Goal: Information Seeking & Learning: Learn about a topic

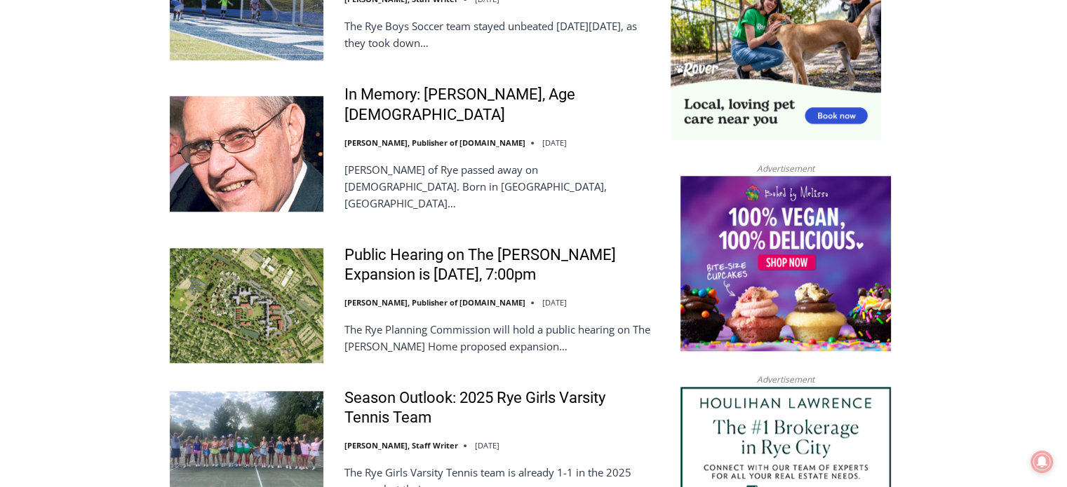
scroll to position [1332, 0]
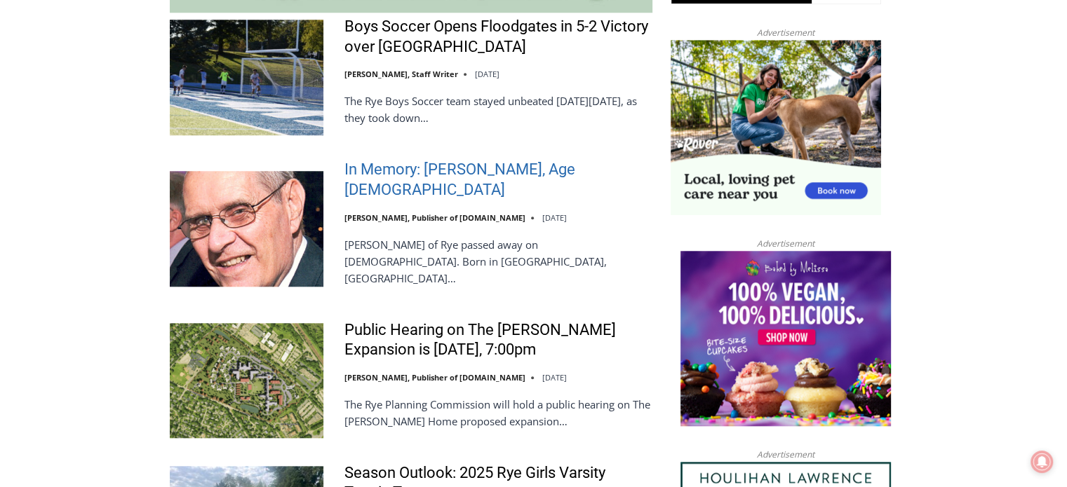
click at [477, 176] on link "In Memory: Donald J. Demas, Age 90" at bounding box center [498, 180] width 308 height 40
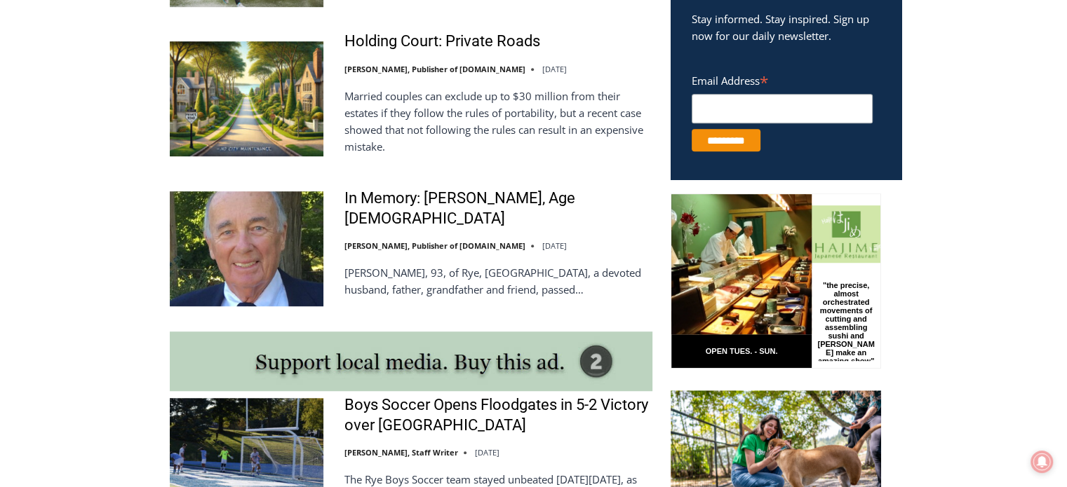
scroll to position [948, 0]
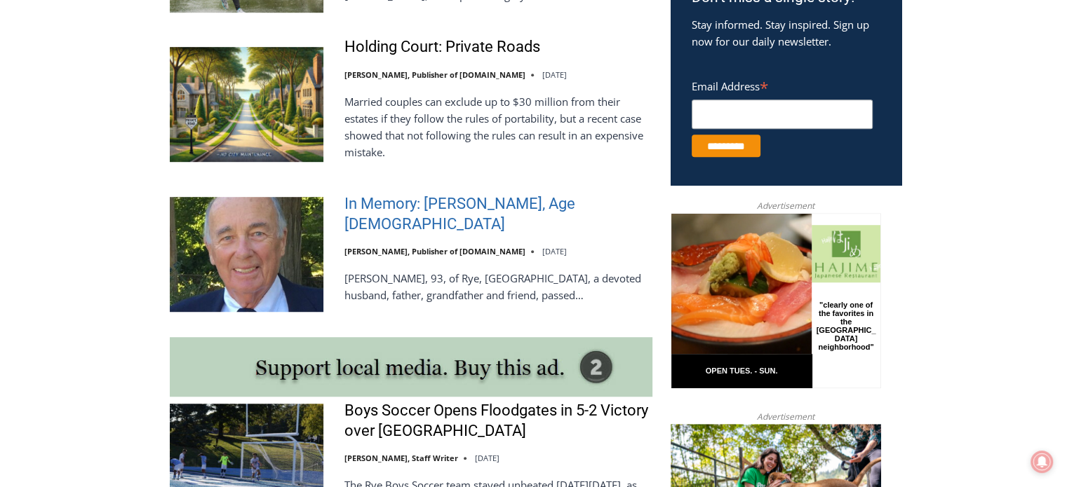
click at [438, 218] on link "In Memory: Richard Allen Hynson, Age 93" at bounding box center [498, 214] width 308 height 40
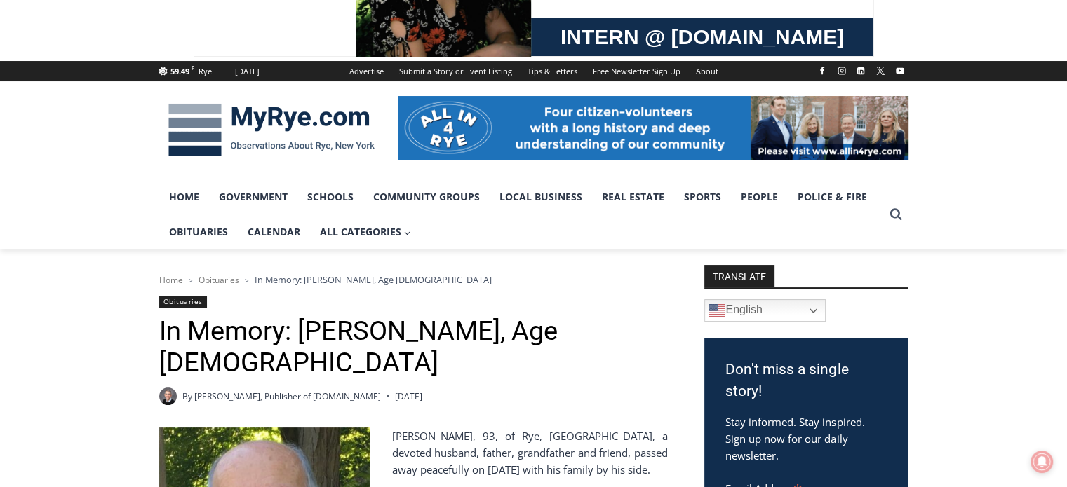
scroll to position [116, 0]
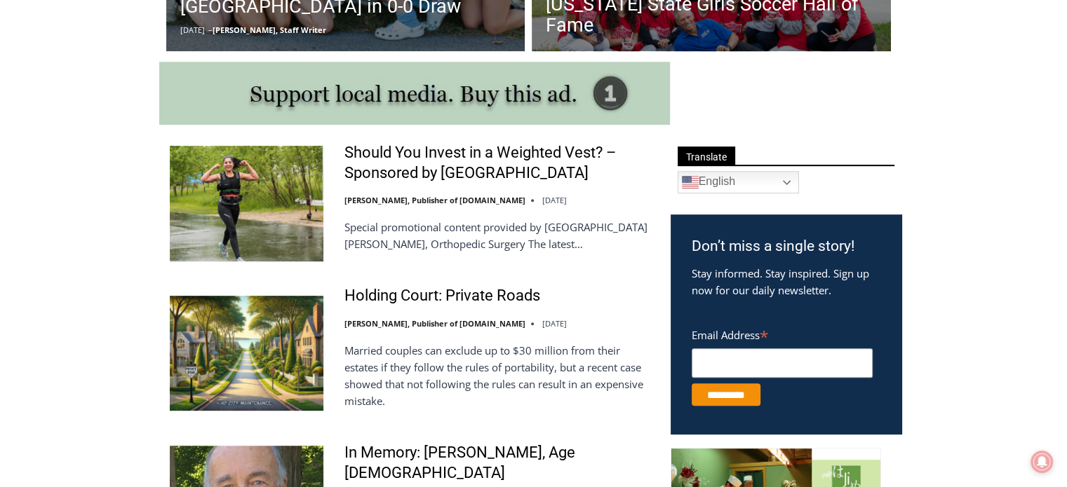
scroll to position [668, 0]
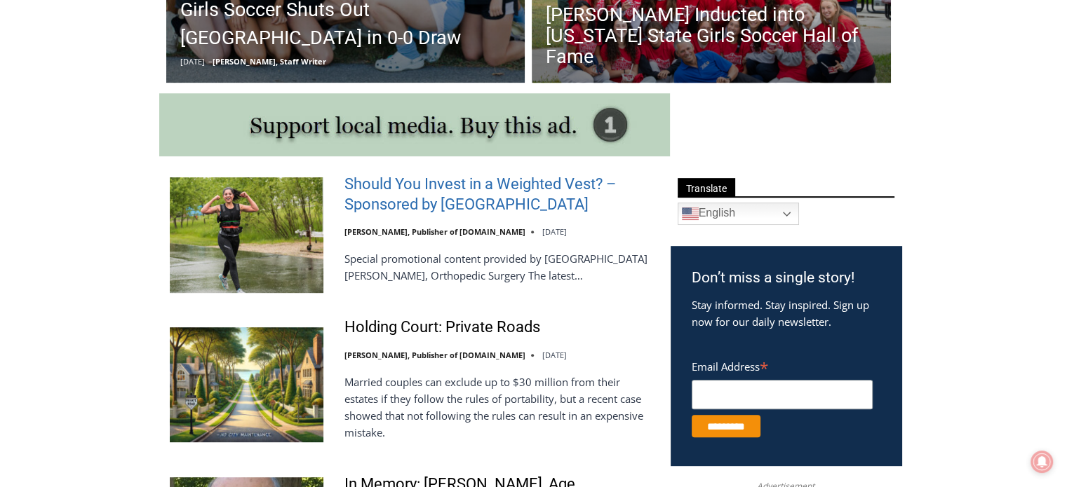
click at [485, 196] on link "Should You Invest in a Weighted Vest? – Sponsored by White Plains Hospital" at bounding box center [498, 195] width 308 height 40
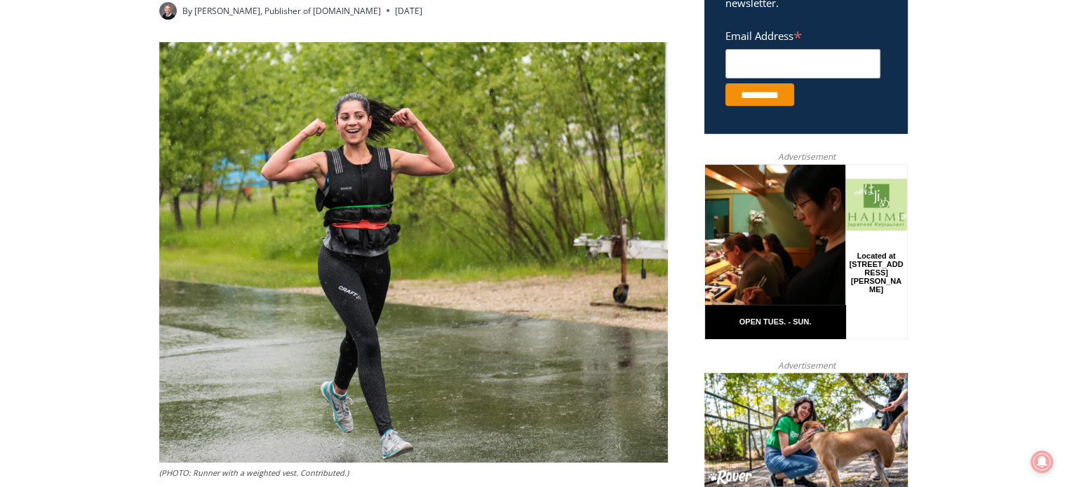
scroll to position [533, 0]
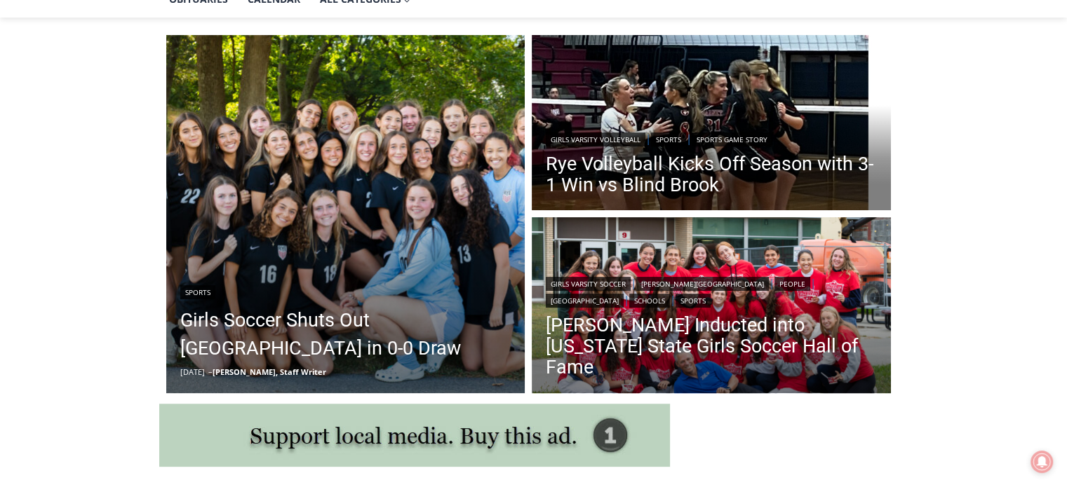
scroll to position [359, 0]
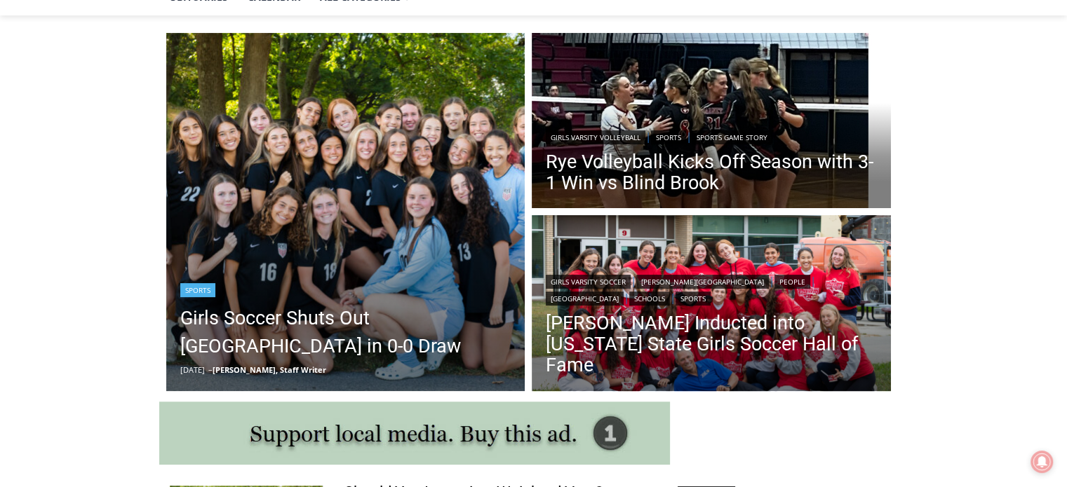
click at [359, 201] on img "Read More Girls Soccer Shuts Out Eastchester in 0-0 Draw" at bounding box center [345, 212] width 359 height 359
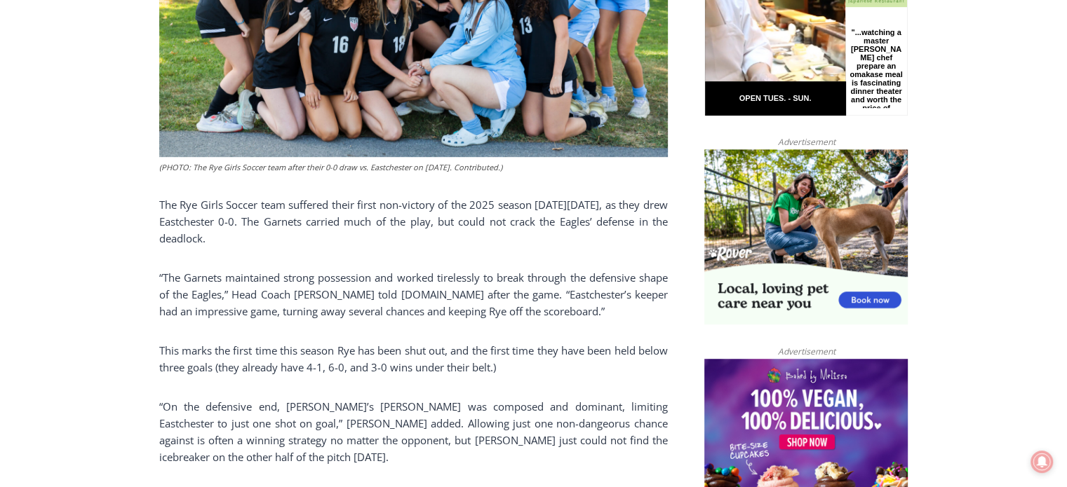
scroll to position [743, 0]
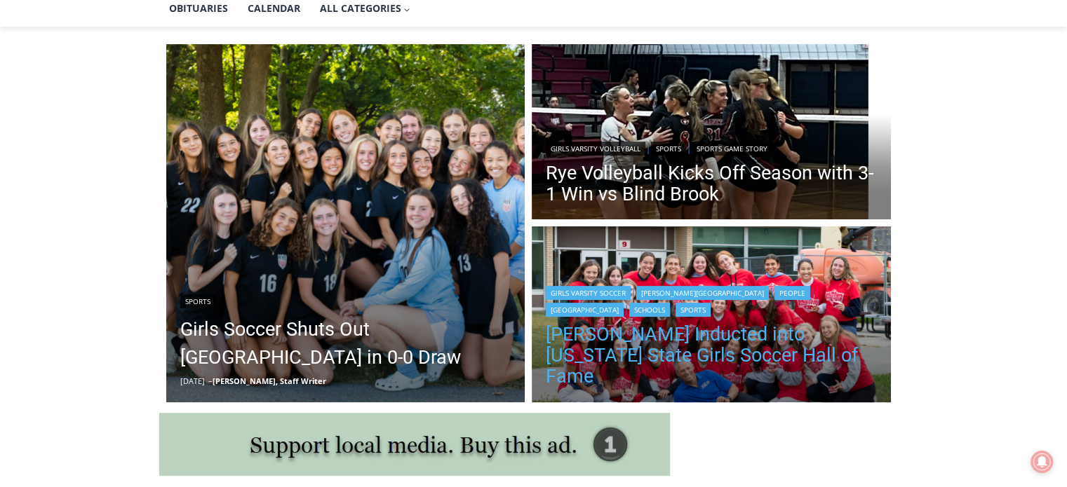
click at [787, 346] on h2 "[PERSON_NAME] Inducted into [US_STATE] State Girls Soccer Hall of Fame" at bounding box center [711, 354] width 331 height 74
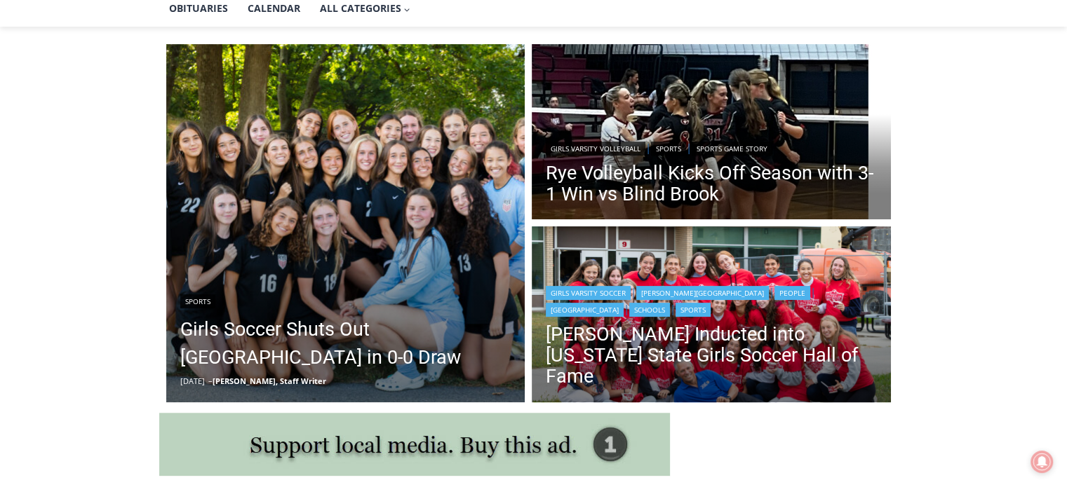
click at [719, 298] on header "Girls Varsity Soccer | Osborn Elementary | People | Rye High School | Schools |…" at bounding box center [711, 337] width 359 height 138
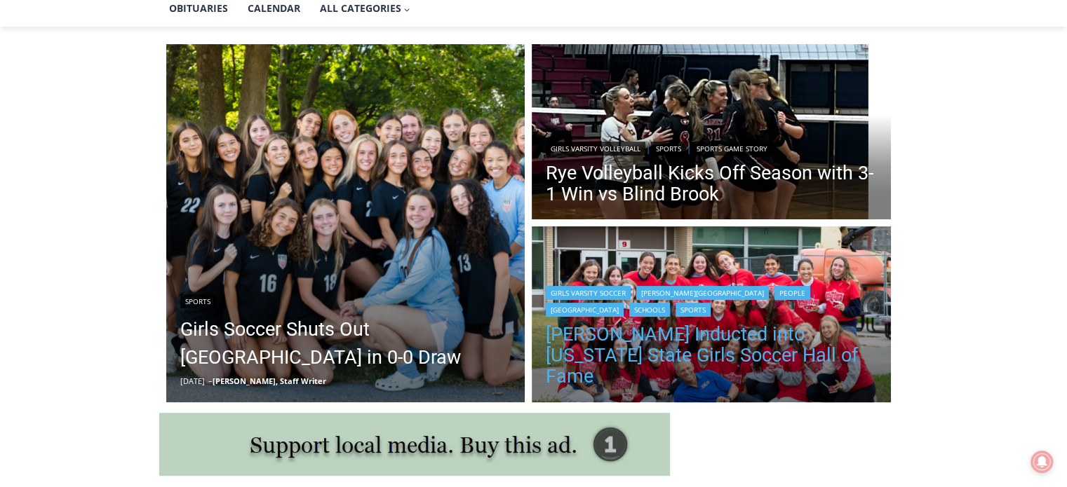
click at [710, 377] on link "[PERSON_NAME] Inducted into [US_STATE] State Girls Soccer Hall of Fame" at bounding box center [711, 355] width 331 height 63
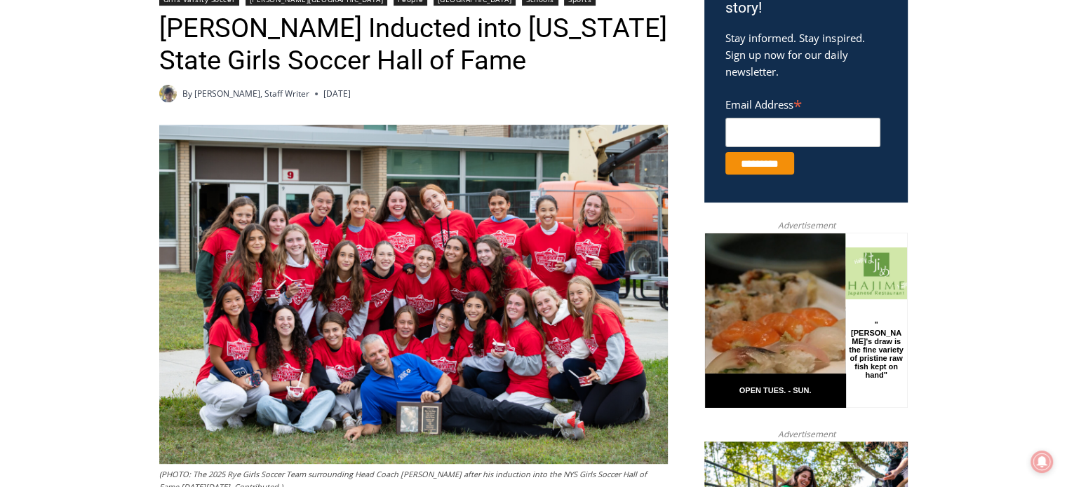
scroll to position [533, 0]
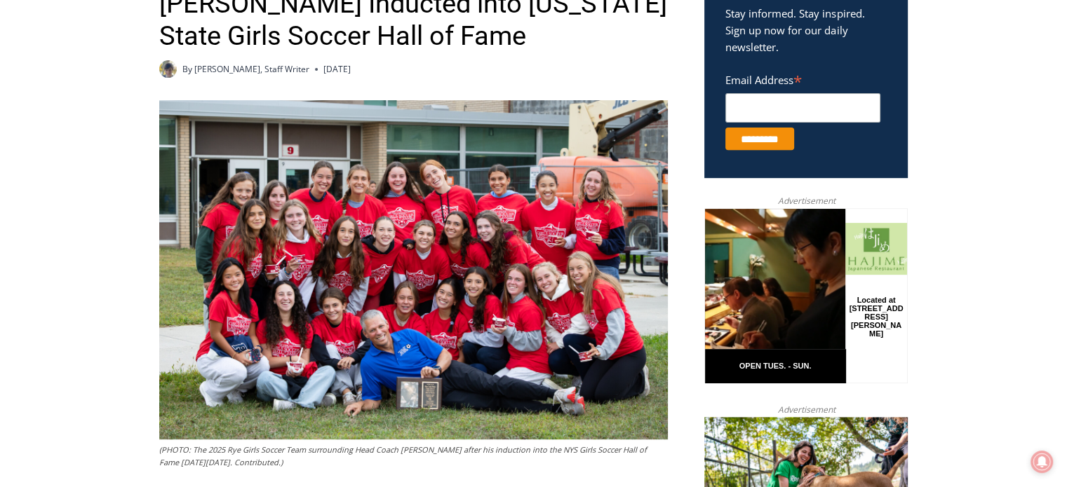
drag, startPoint x: 52, startPoint y: 34, endPoint x: 261, endPoint y: 103, distance: 220.2
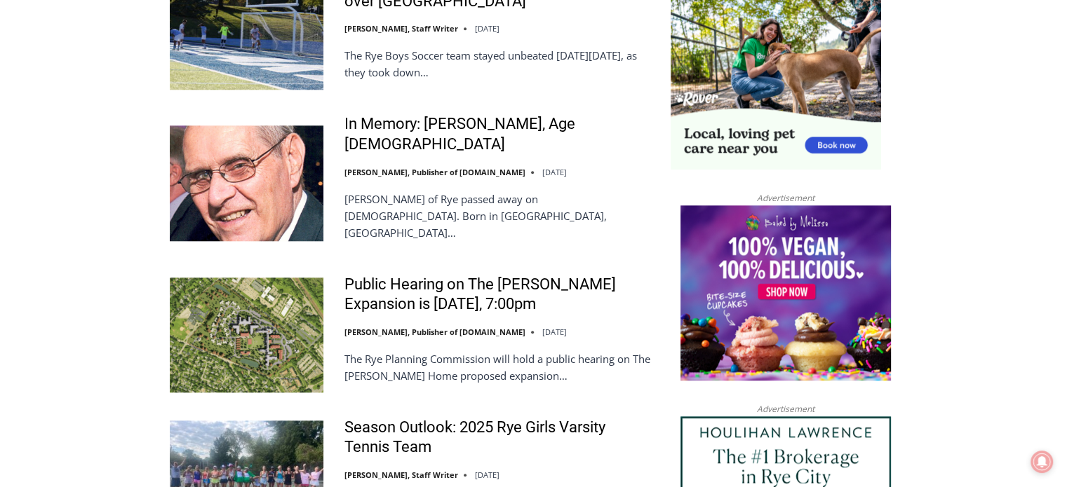
scroll to position [1402, 0]
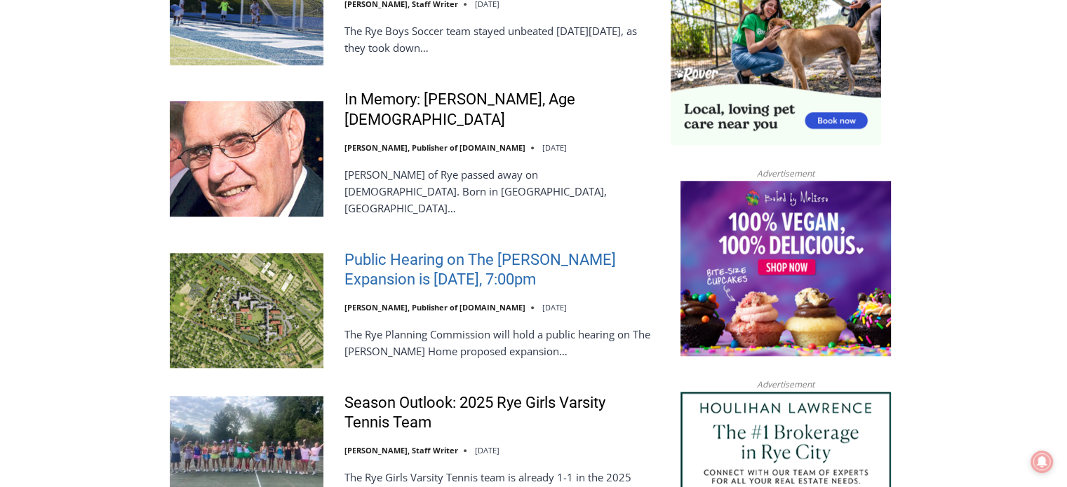
click at [455, 254] on link "Public Hearing on The [PERSON_NAME] Expansion is [DATE], 7:00pm" at bounding box center [498, 270] width 308 height 40
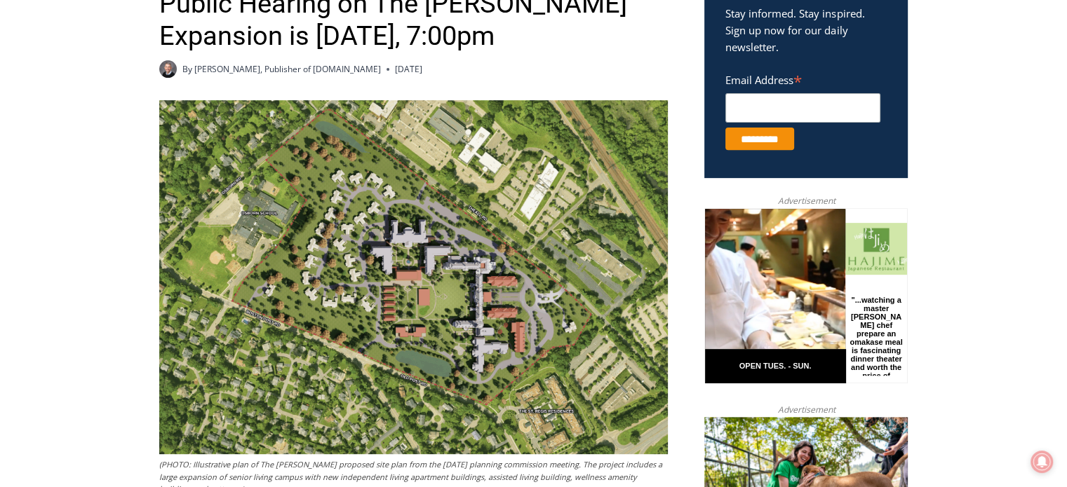
scroll to position [603, 0]
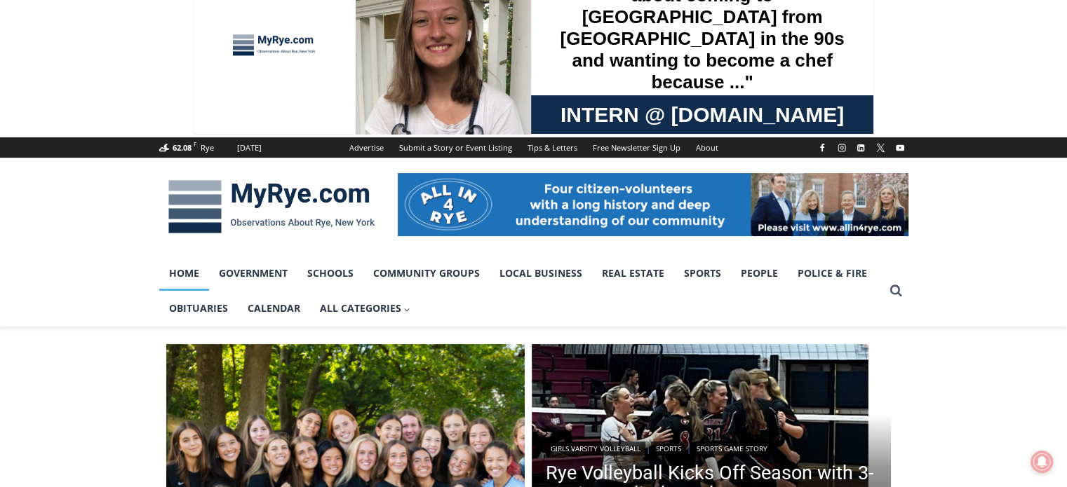
scroll to position [140, 0]
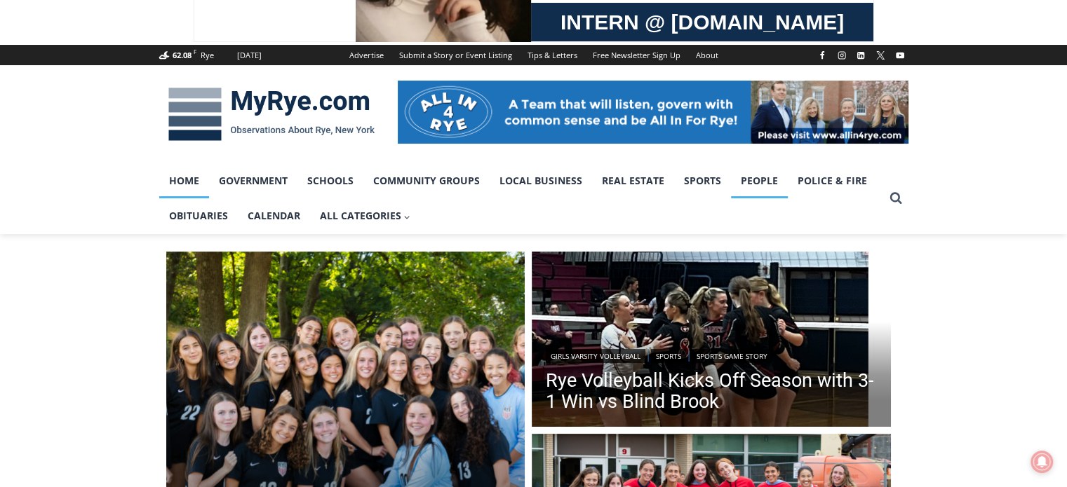
click at [760, 180] on link "People" at bounding box center [759, 180] width 57 height 35
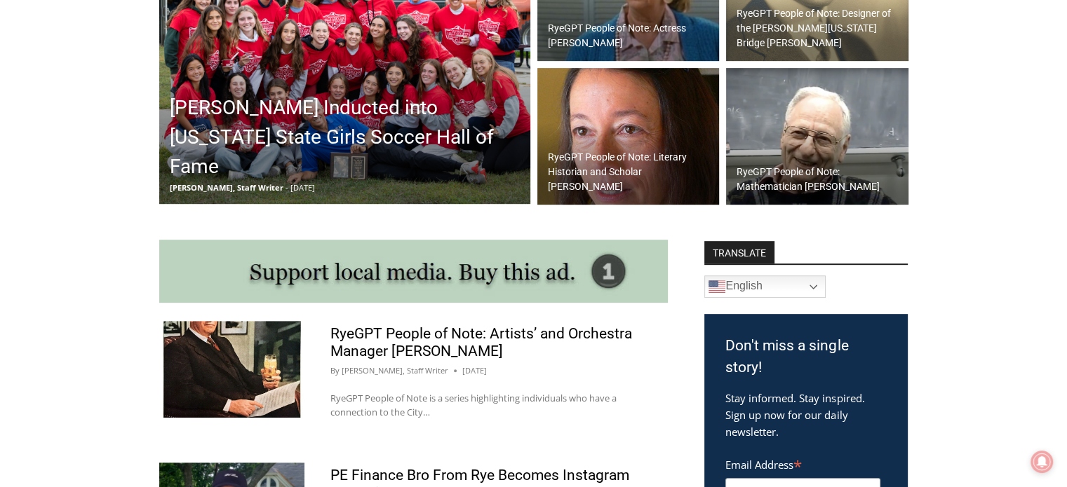
scroll to position [536, 0]
